Goal: Information Seeking & Learning: Find contact information

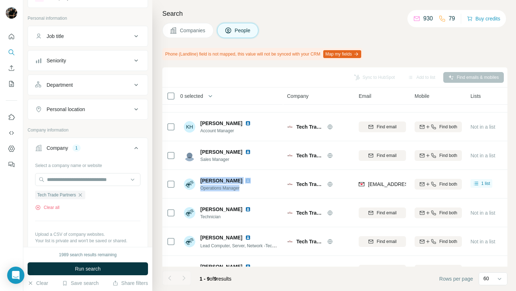
scroll to position [31, 0]
click at [83, 197] on icon "button" at bounding box center [80, 196] width 6 height 6
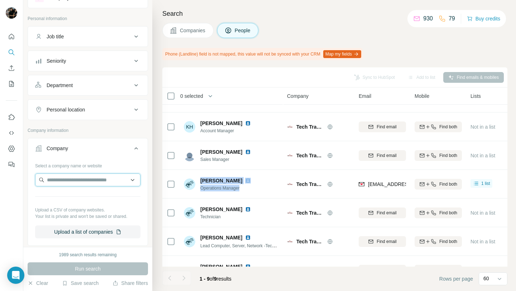
click at [80, 183] on input "text" at bounding box center [87, 180] width 105 height 13
paste input "**********"
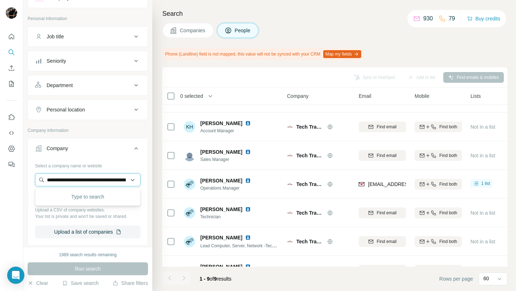
scroll to position [0, 34]
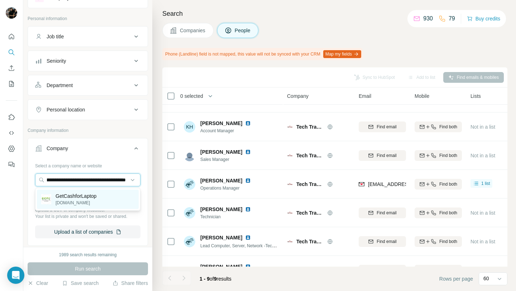
type input "**********"
click at [85, 200] on p "[DOMAIN_NAME]" at bounding box center [76, 203] width 41 height 6
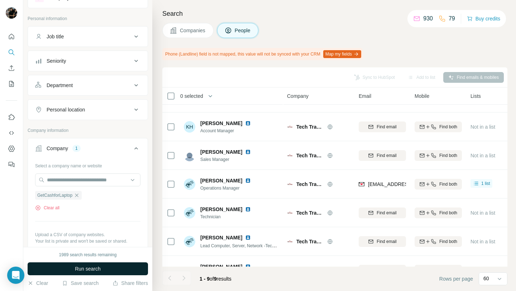
click at [89, 270] on span "Run search" at bounding box center [88, 268] width 26 height 7
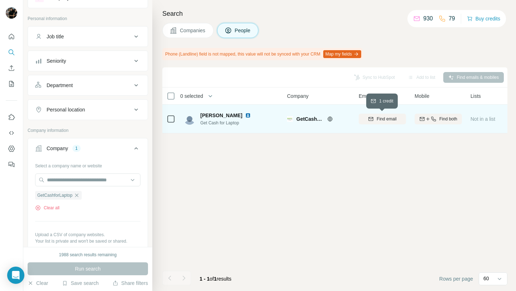
click at [378, 117] on span "Find email" at bounding box center [387, 119] width 20 height 6
click at [248, 116] on img at bounding box center [248, 116] width 6 height 6
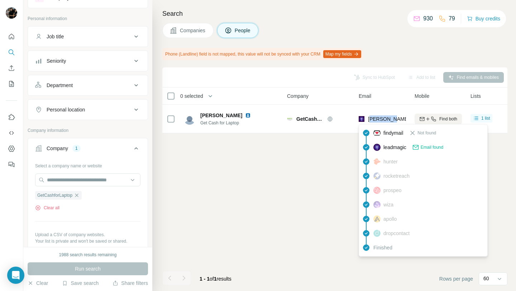
drag, startPoint x: 370, startPoint y: 118, endPoint x: 392, endPoint y: 119, distance: 21.9
click at [392, 119] on span "[PERSON_NAME][EMAIL_ADDRESS][DOMAIN_NAME]" at bounding box center [431, 119] width 126 height 6
click at [337, 149] on div "Sync to HubSpot Add to list Find emails & mobiles 0 selected People Company Ema…" at bounding box center [334, 179] width 345 height 224
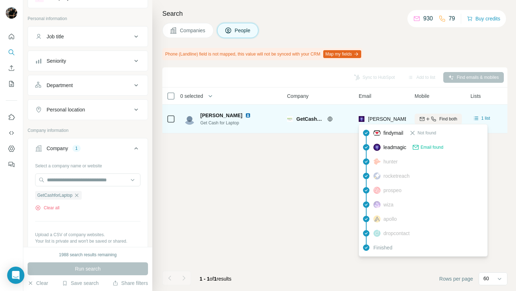
drag, startPoint x: 366, startPoint y: 119, endPoint x: 387, endPoint y: 118, distance: 20.5
click at [395, 117] on div "[PERSON_NAME][EMAIL_ADDRESS][DOMAIN_NAME]" at bounding box center [424, 118] width 130 height 7
drag, startPoint x: 368, startPoint y: 119, endPoint x: 417, endPoint y: 118, distance: 48.4
click at [0, 0] on tr "[PERSON_NAME] Get Cash for Laptop GetCashforLaptop [PERSON_NAME][EMAIL_ADDRESS]…" at bounding box center [0, 0] width 0 height 0
copy tr "[PERSON_NAME][EMAIL_ADDRESS][DOMAIN_NAME]"
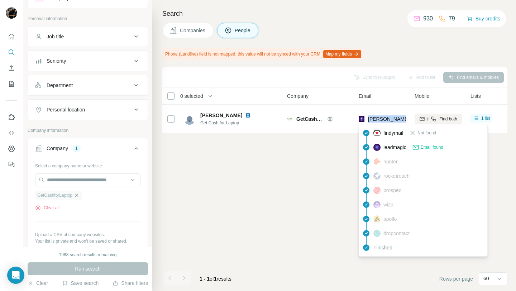
click at [79, 196] on icon "button" at bounding box center [76, 195] width 3 height 3
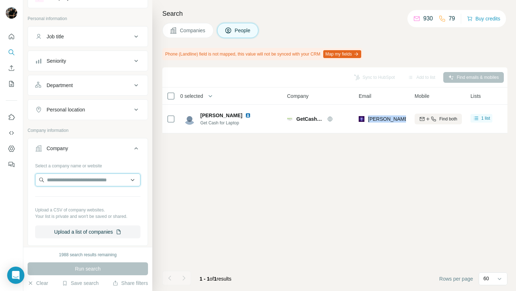
click at [85, 183] on input "text" at bounding box center [87, 180] width 105 height 13
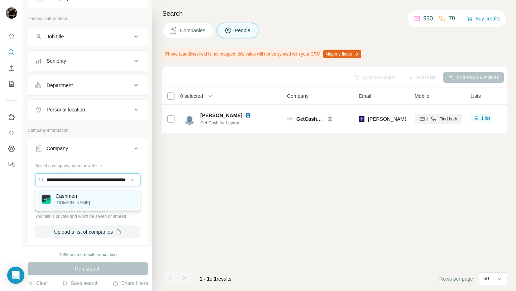
type input "**********"
click at [80, 194] on div "Cashmen [DOMAIN_NAME]" at bounding box center [88, 199] width 102 height 19
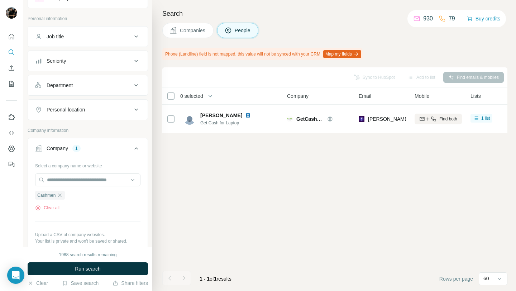
scroll to position [0, 0]
click at [81, 265] on span "Run search" at bounding box center [88, 268] width 26 height 7
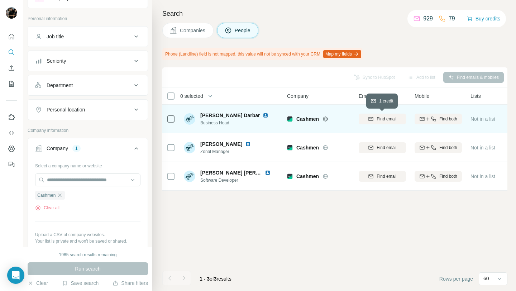
click at [384, 116] on span "Find email" at bounding box center [387, 119] width 20 height 6
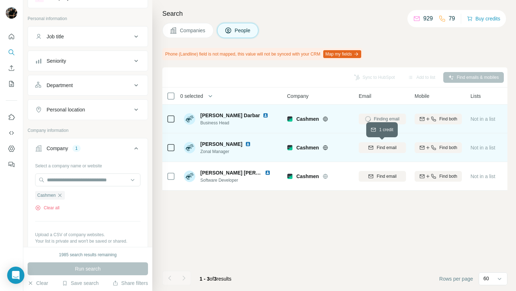
click at [377, 146] on span "Find email" at bounding box center [387, 148] width 20 height 6
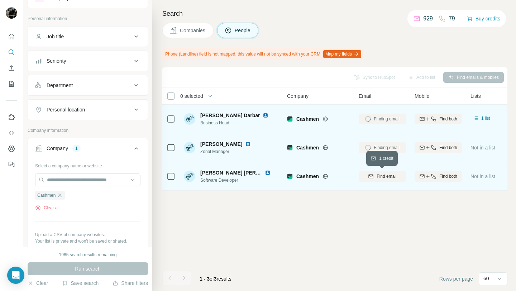
click at [377, 173] on span "Find email" at bounding box center [387, 176] width 20 height 6
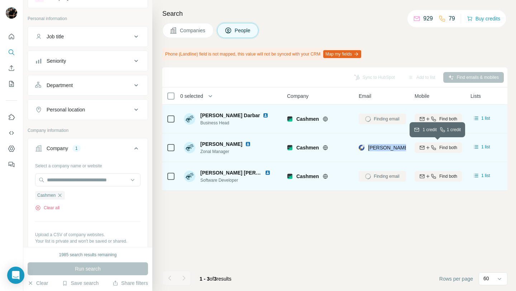
drag, startPoint x: 369, startPoint y: 148, endPoint x: 421, endPoint y: 151, distance: 52.8
click at [0, 0] on tr "[PERSON_NAME] Zonal Manager Cashmen [EMAIL_ADDRESS][DOMAIN_NAME] Find both 1 li…" at bounding box center [0, 0] width 0 height 0
copy tr "[PERSON_NAME][EMAIL_ADDRESS][DOMAIN_NAME]"
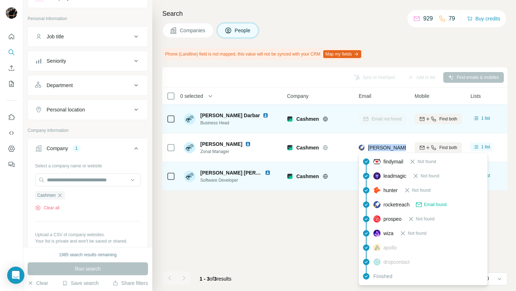
click at [371, 220] on div "prospeo Not found" at bounding box center [424, 219] width 126 height 14
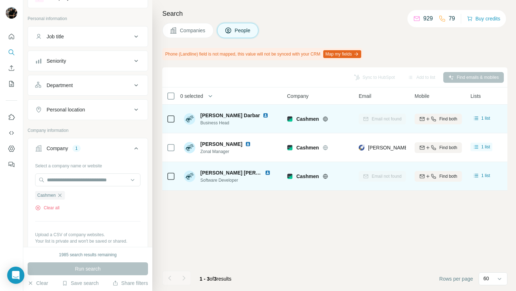
click at [342, 221] on div "Sync to HubSpot Add to list Find emails & mobiles 0 selected People Company Ema…" at bounding box center [334, 179] width 345 height 224
click at [61, 195] on icon "button" at bounding box center [60, 196] width 6 height 6
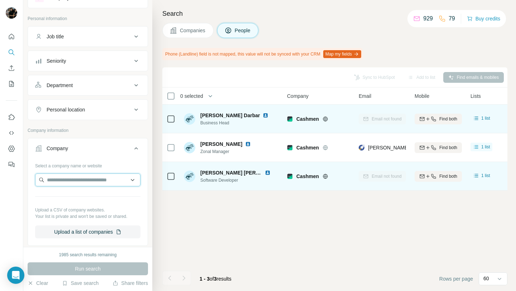
click at [69, 183] on input "text" at bounding box center [87, 180] width 105 height 13
paste input "**********"
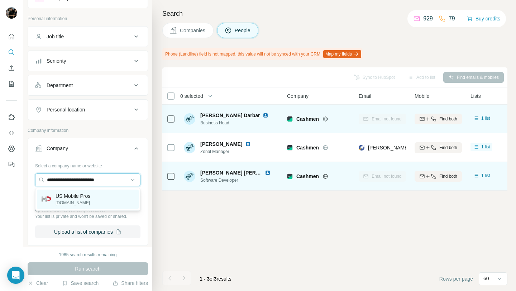
type input "**********"
click at [90, 201] on p "[DOMAIN_NAME]" at bounding box center [73, 203] width 35 height 6
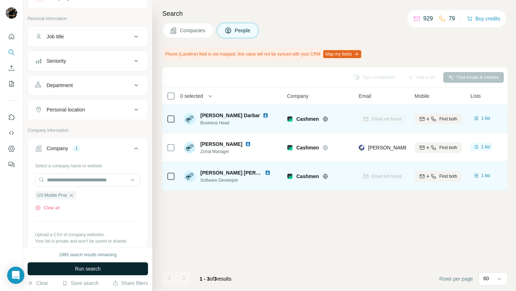
click at [91, 273] on button "Run search" at bounding box center [88, 268] width 120 height 13
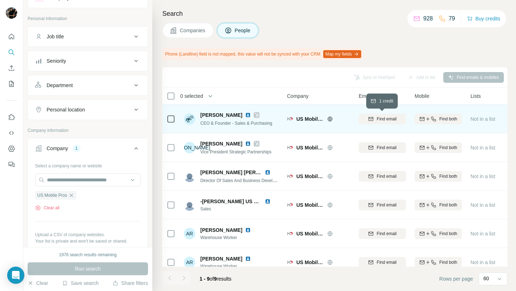
click at [389, 118] on span "Find email" at bounding box center [387, 119] width 20 height 6
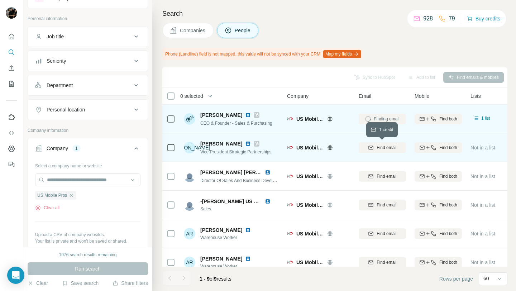
click at [375, 151] on button "Find email" at bounding box center [382, 147] width 47 height 11
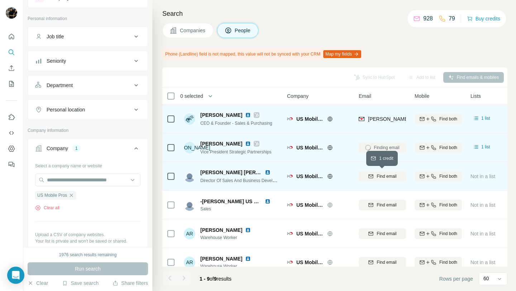
click at [376, 175] on div "Find email" at bounding box center [382, 176] width 47 height 6
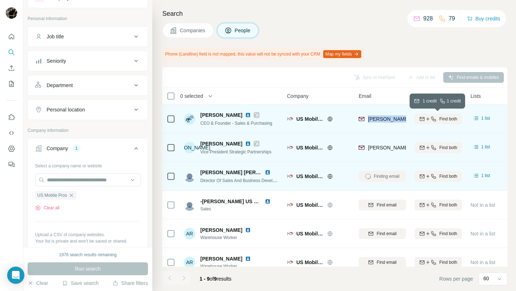
drag, startPoint x: 369, startPoint y: 119, endPoint x: 419, endPoint y: 122, distance: 50.3
click at [0, 0] on tr "[PERSON_NAME] CEO & Founder - Sales & Purchasing US Mobile Pros [PERSON_NAME][E…" at bounding box center [0, 0] width 0 height 0
copy tr "[PERSON_NAME][EMAIL_ADDRESS][DOMAIN_NAME]"
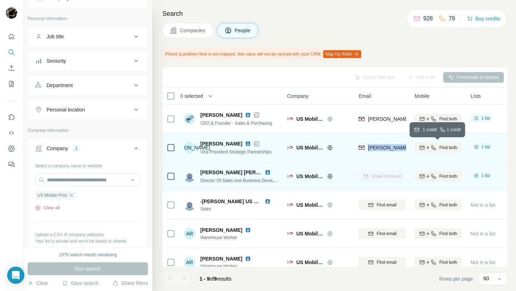
drag, startPoint x: 368, startPoint y: 149, endPoint x: 417, endPoint y: 147, distance: 48.8
click at [0, 0] on tr "JA [PERSON_NAME] Vice President Strategic Partnerships US Mobile Pros [PERSON_N…" at bounding box center [0, 0] width 0 height 0
copy tr "[PERSON_NAME][EMAIL_ADDRESS][DOMAIN_NAME]"
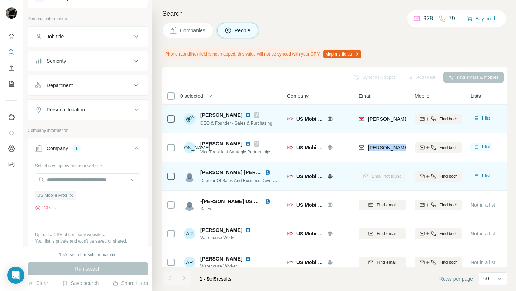
click at [245, 113] on img at bounding box center [248, 115] width 6 height 6
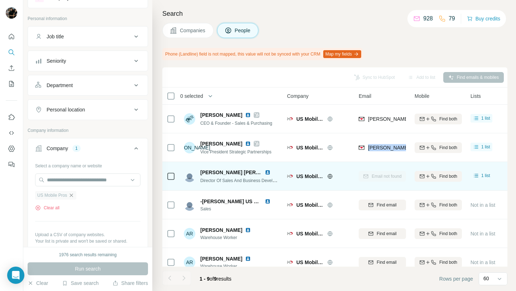
click at [72, 194] on icon "button" at bounding box center [71, 196] width 6 height 6
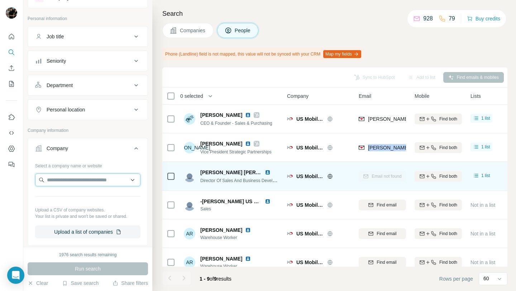
click at [79, 182] on input "text" at bounding box center [87, 180] width 105 height 13
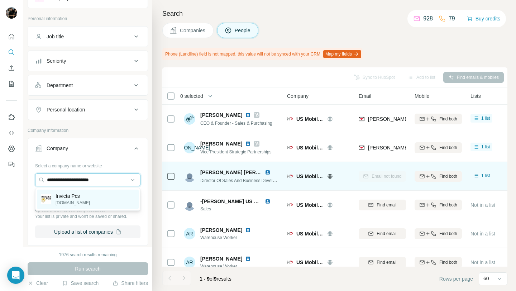
type input "**********"
click at [76, 203] on p "[DOMAIN_NAME]" at bounding box center [73, 203] width 34 height 6
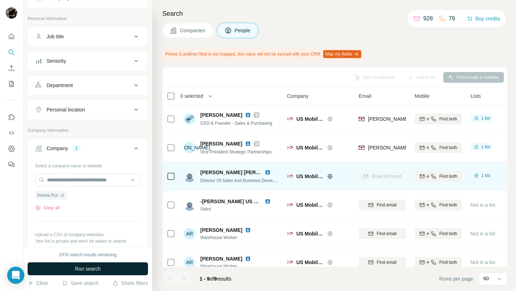
click at [87, 269] on span "Run search" at bounding box center [88, 268] width 26 height 7
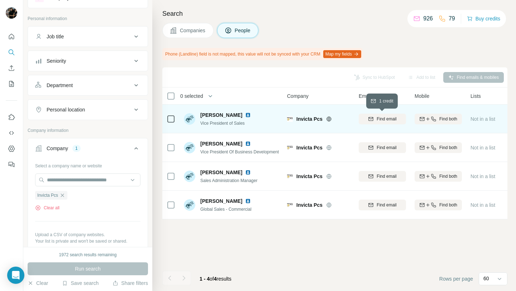
click at [370, 118] on icon "button" at bounding box center [371, 119] width 6 height 6
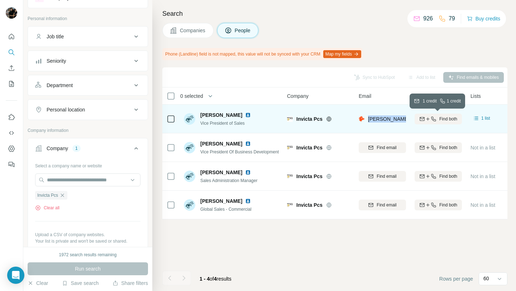
drag, startPoint x: 366, startPoint y: 122, endPoint x: 421, endPoint y: 116, distance: 54.8
click at [0, 0] on tr "[PERSON_NAME] Vice President of Sales Invicta Pcs [PERSON_NAME][EMAIL_ADDRESS][…" at bounding box center [0, 0] width 0 height 0
copy tr "[PERSON_NAME][EMAIL_ADDRESS][DOMAIN_NAME]"
